Goal: Information Seeking & Learning: Learn about a topic

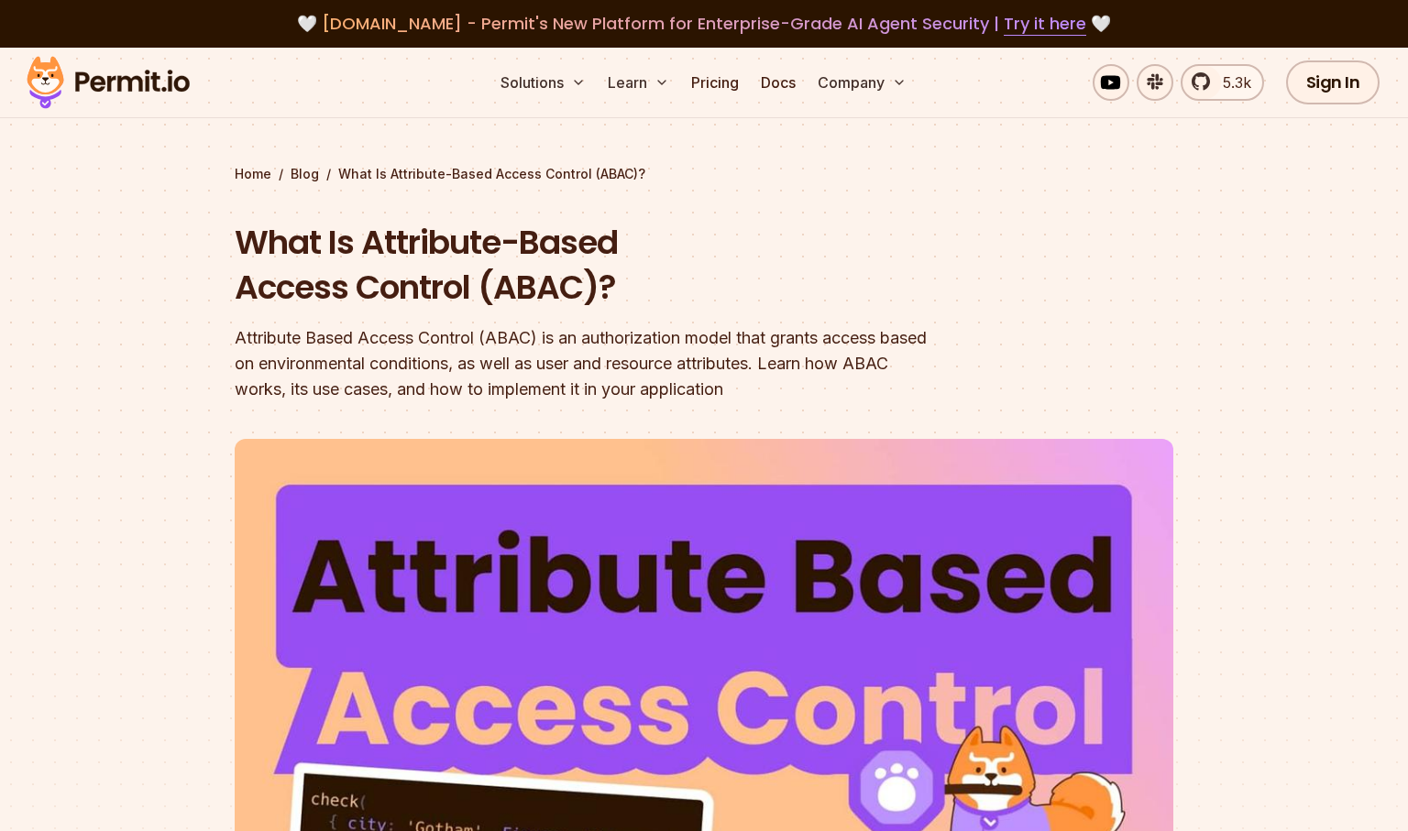
click at [120, 353] on section "Home / Blog / What Is Attribute-Based Access Control (ABAC)? What Is Attribute-…" at bounding box center [704, 579] width 1408 height 1062
